Goal: Task Accomplishment & Management: Manage account settings

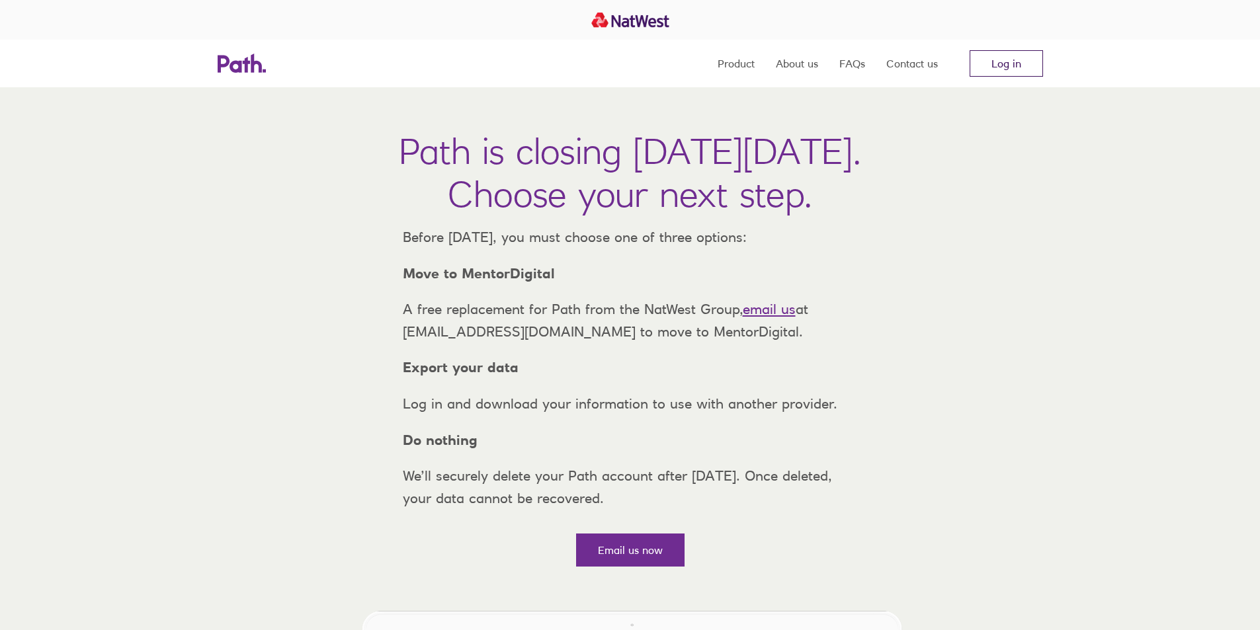
click at [993, 66] on link "Log in" at bounding box center [1005, 63] width 73 height 26
click at [1015, 54] on link "Log in" at bounding box center [1005, 63] width 73 height 26
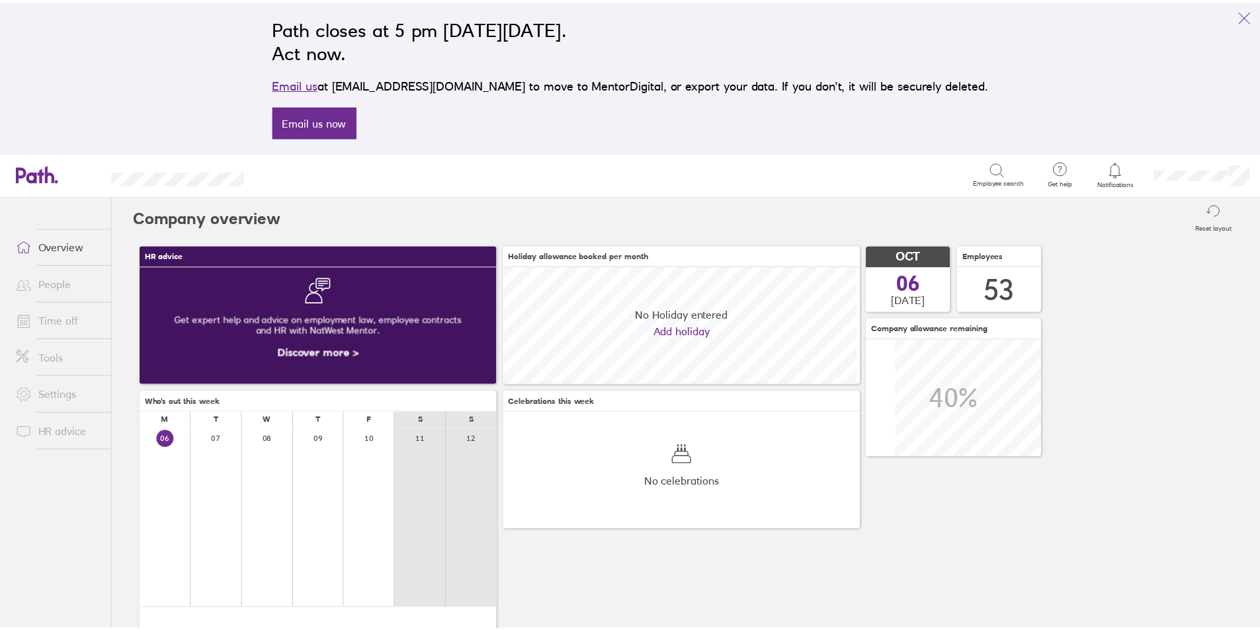
scroll to position [118, 118]
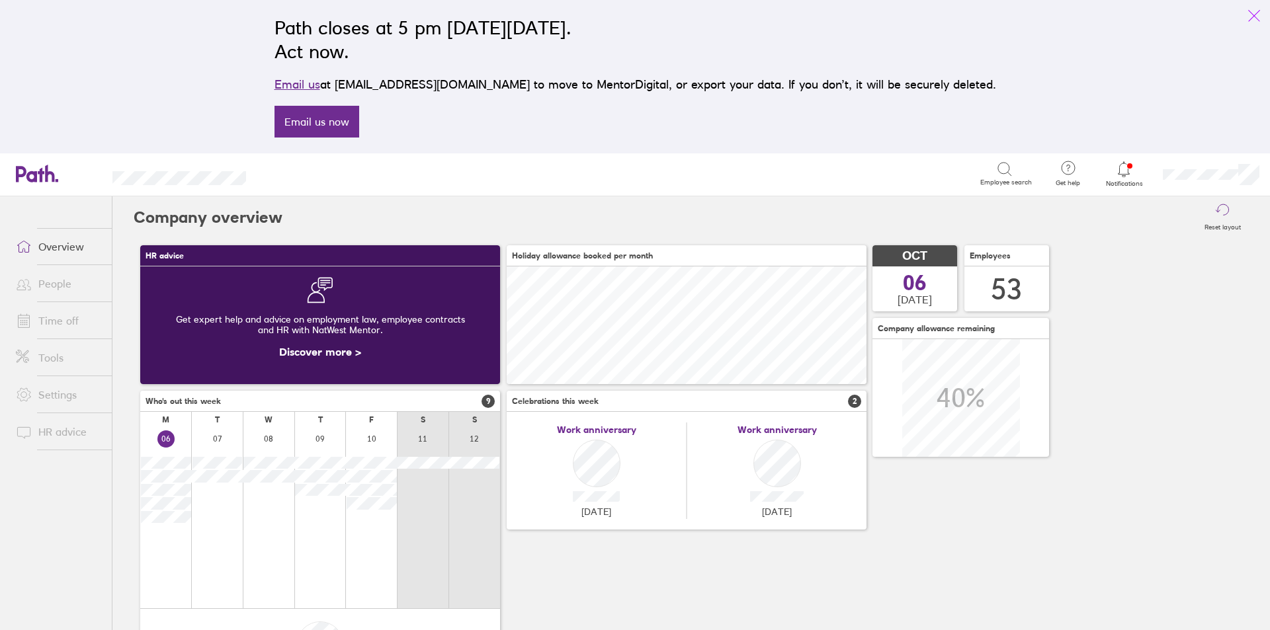
click at [1252, 11] on icon "link" at bounding box center [1254, 16] width 16 height 16
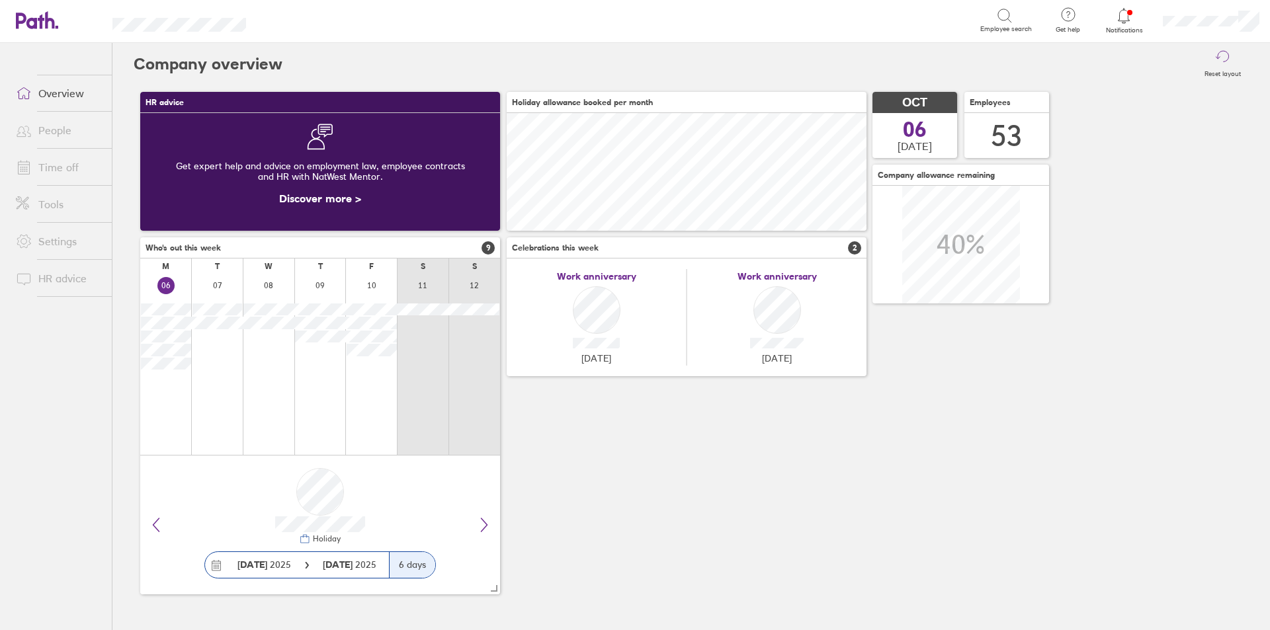
click at [54, 163] on link "Time off" at bounding box center [58, 167] width 106 height 26
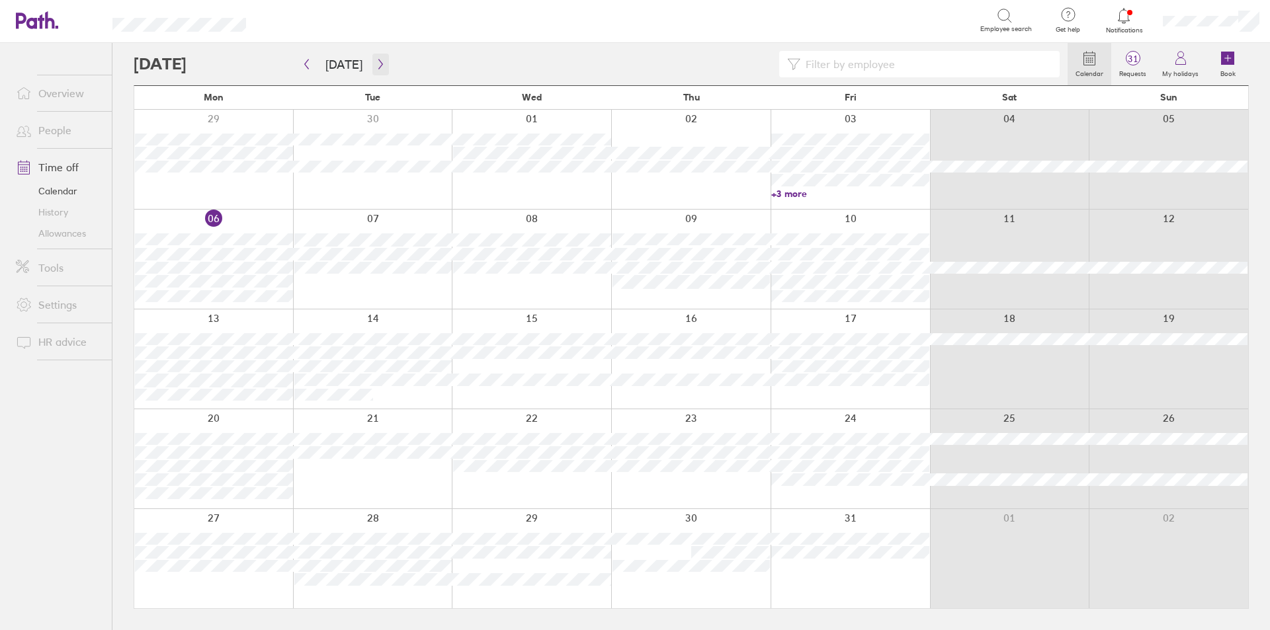
click at [376, 60] on icon "button" at bounding box center [381, 64] width 10 height 11
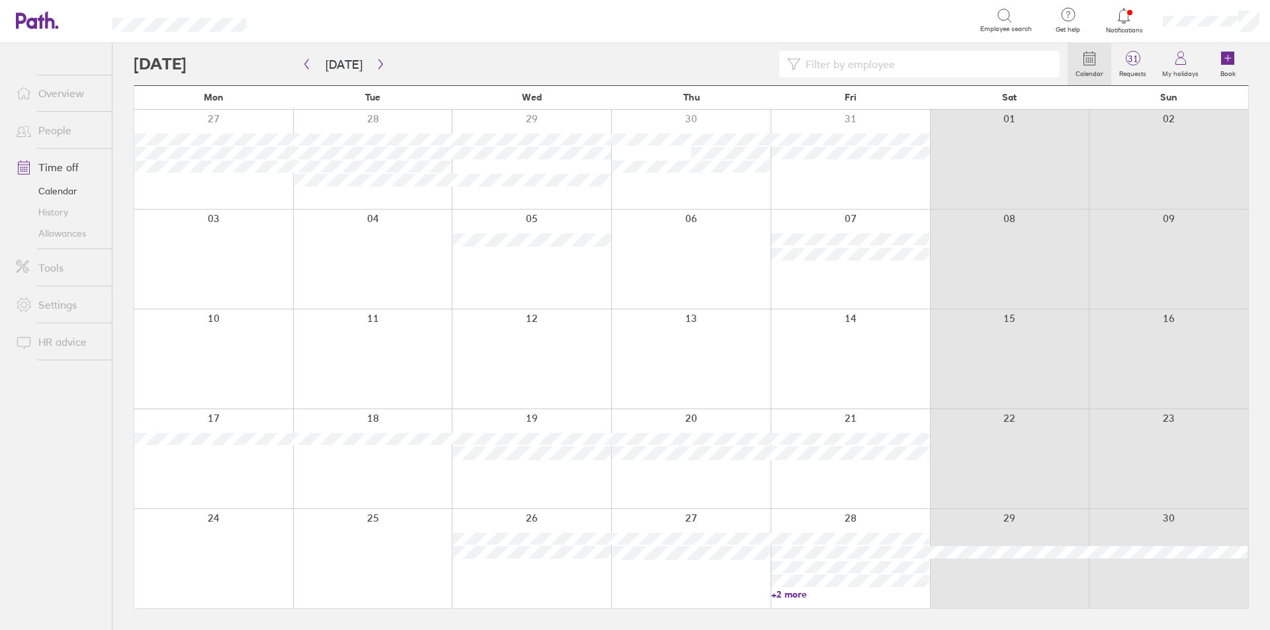
click at [788, 592] on link "+2 more" at bounding box center [850, 595] width 158 height 12
click at [372, 69] on button "button" at bounding box center [380, 65] width 17 height 22
click at [311, 67] on icon "button" at bounding box center [307, 64] width 10 height 11
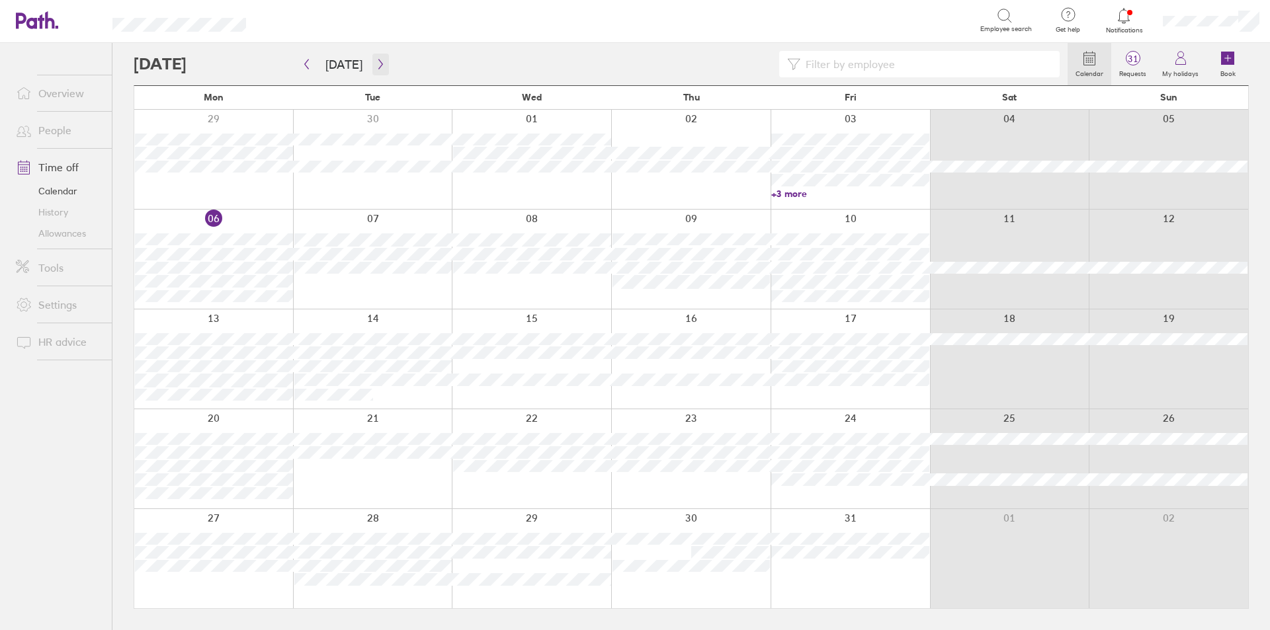
click at [378, 62] on icon "button" at bounding box center [380, 65] width 4 height 10
